Goal: Information Seeking & Learning: Learn about a topic

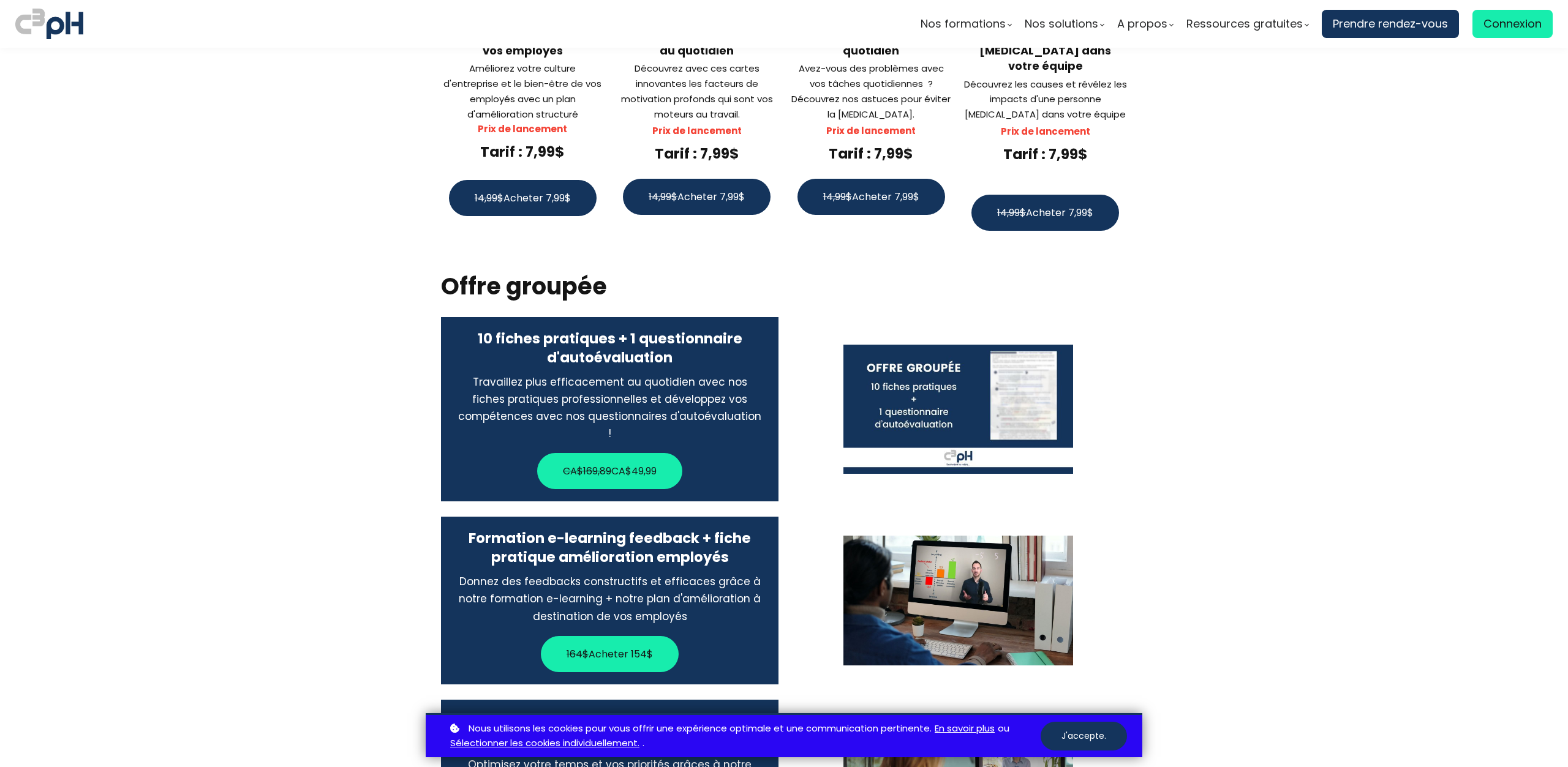
scroll to position [2248, 0]
